Goal: Find specific page/section: Find specific page/section

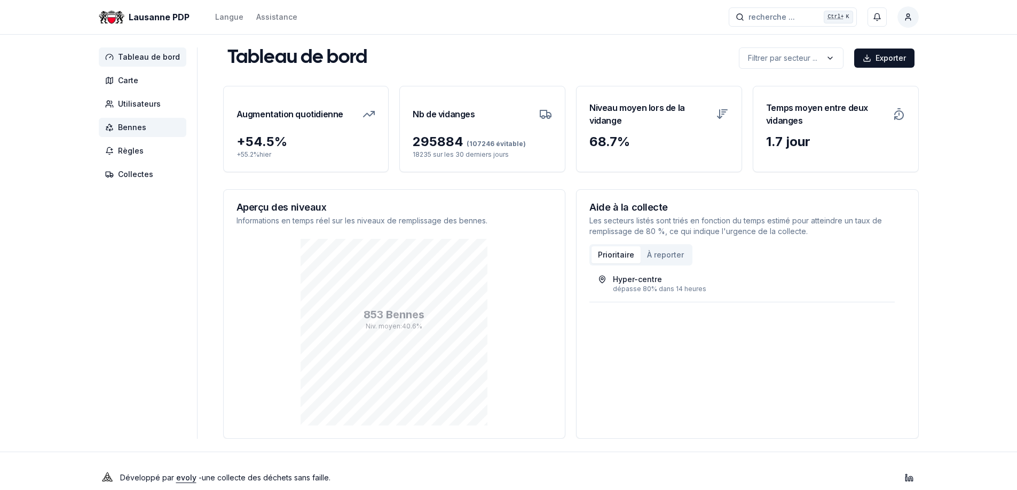
click at [140, 123] on span "Bennes" at bounding box center [132, 127] width 28 height 11
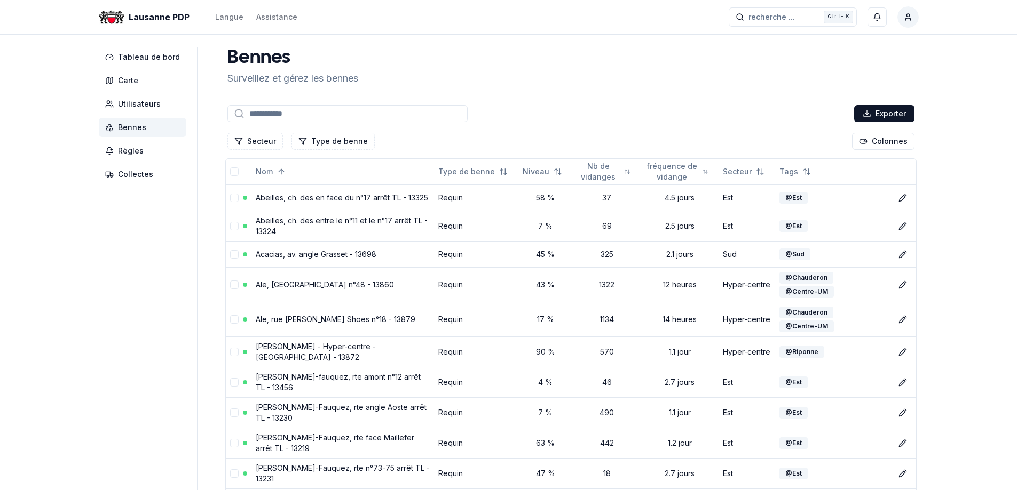
click at [264, 115] on input at bounding box center [347, 113] width 240 height 17
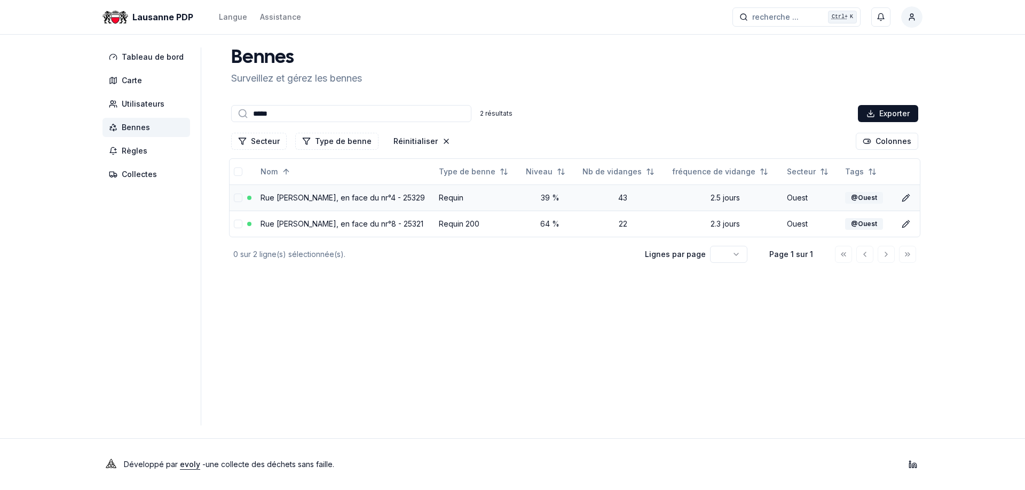
type input "*****"
click at [365, 197] on link "Rue [PERSON_NAME], en face du nr°4 - 25329" at bounding box center [342, 197] width 164 height 9
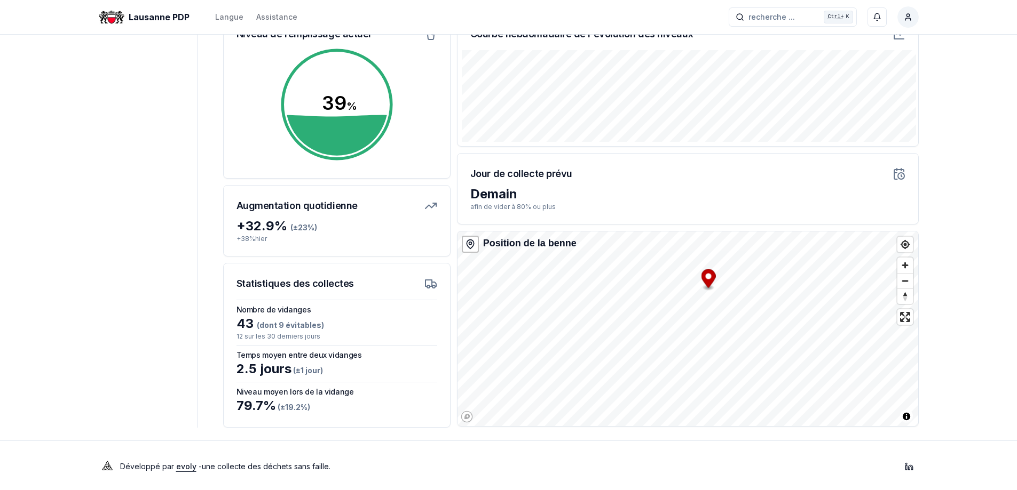
scroll to position [158, 0]
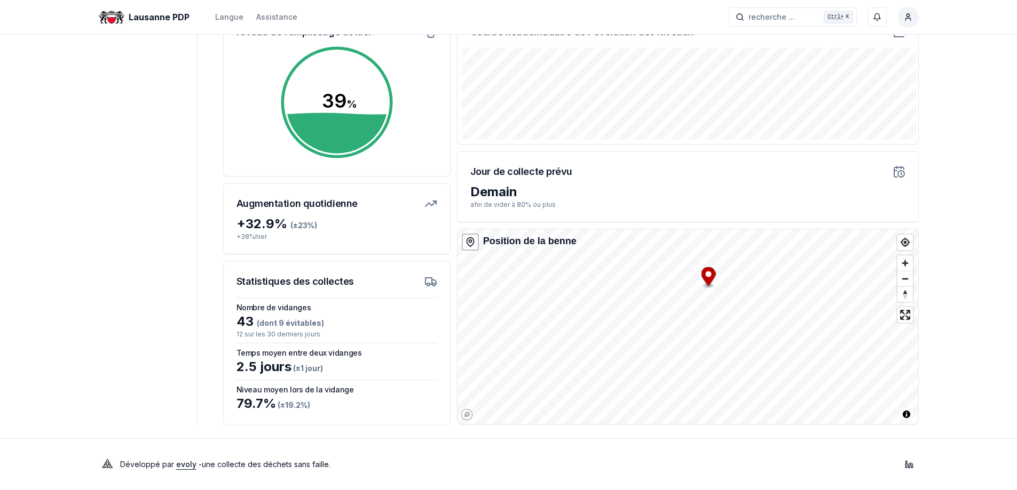
click at [427, 283] on icon at bounding box center [430, 281] width 13 height 13
